Goal: Find specific page/section: Locate a particular part of the current website

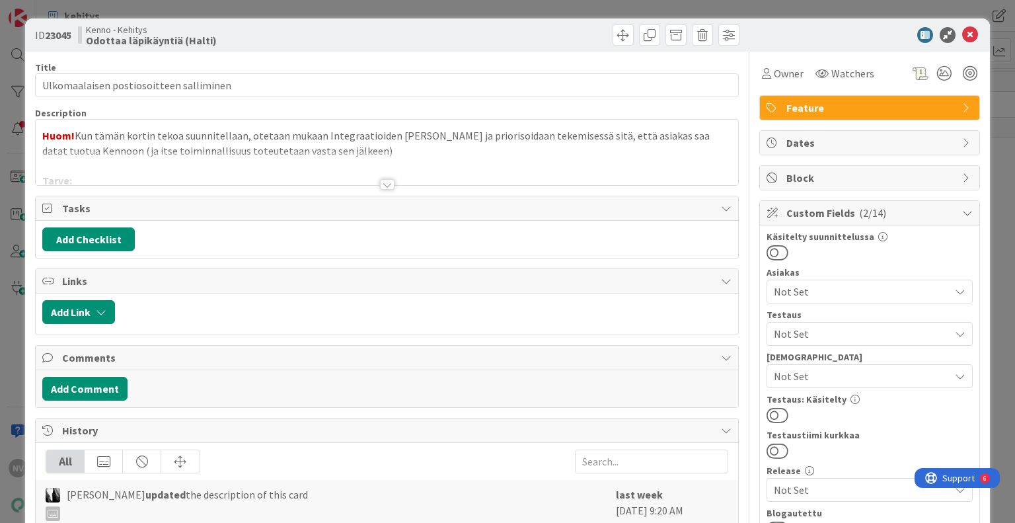
click at [383, 182] on div at bounding box center [387, 184] width 15 height 11
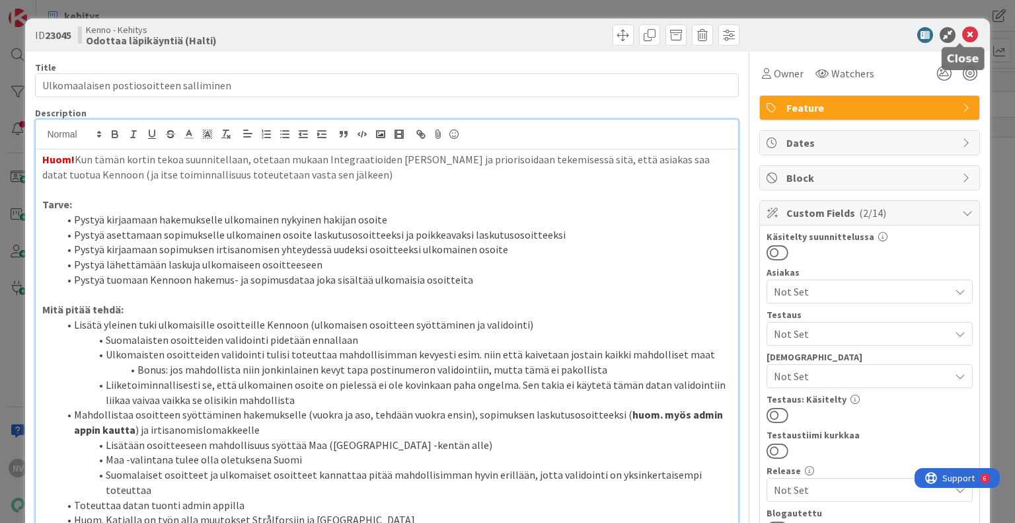
click at [962, 31] on icon at bounding box center [970, 35] width 16 height 16
